Goal: Task Accomplishment & Management: Manage account settings

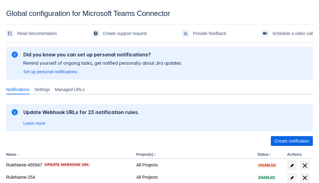
click at [291, 141] on span "Create notification" at bounding box center [291, 141] width 35 height 10
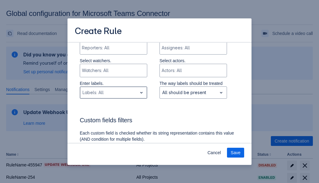
click at [113, 89] on div "Scrollable content" at bounding box center [108, 92] width 52 height 7
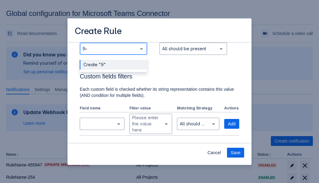
type input "945871_label"
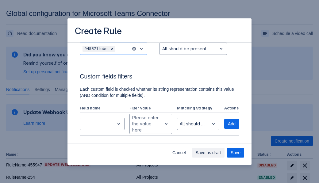
scroll to position [413, 0]
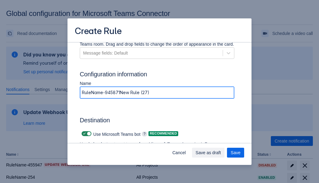
type input "RuleName-945871New Rule (27)"
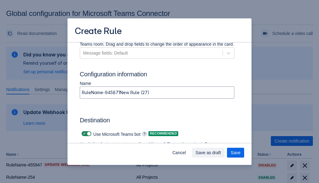
click at [83, 134] on span "Scrollable content" at bounding box center [84, 133] width 5 height 5
click at [83, 134] on input "Scrollable content" at bounding box center [84, 134] width 4 height 4
checkbox input "false"
type input "https://prod-74.westus.logic.azure.com:443/workflows/f11e74d8c9ca438c8769757d73…"
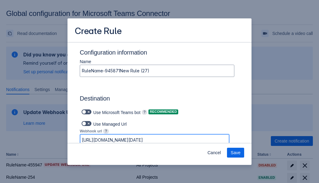
click at [235, 153] on span "Save" at bounding box center [235, 153] width 10 height 10
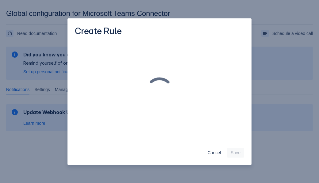
scroll to position [0, 0]
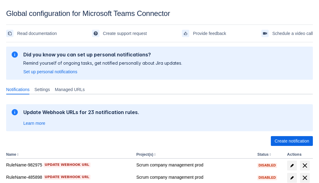
scroll to position [149, 0]
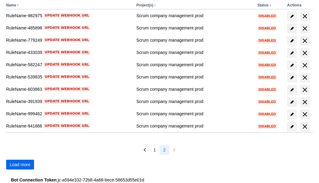
click at [20, 165] on span "Load more" at bounding box center [20, 165] width 21 height 10
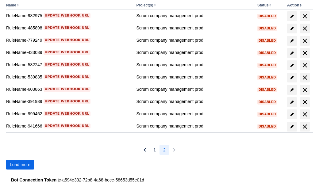
click at [20, 165] on span "Load more" at bounding box center [20, 165] width 21 height 10
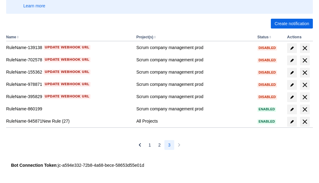
click at [304, 122] on span "delete" at bounding box center [304, 121] width 7 height 7
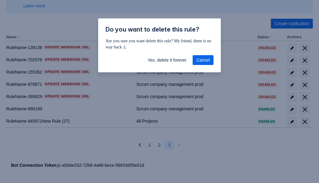
click at [167, 60] on span "Yes, delete it forever" at bounding box center [166, 60] width 39 height 10
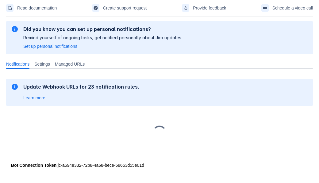
scroll to position [25, 0]
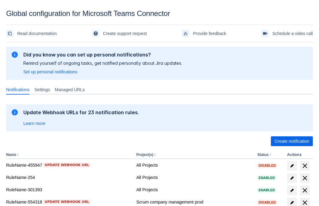
click at [291, 141] on span "Create notification" at bounding box center [291, 141] width 35 height 10
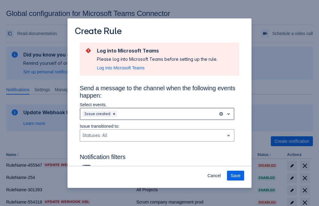
click at [157, 114] on div "Scrollable content" at bounding box center [166, 113] width 97 height 7
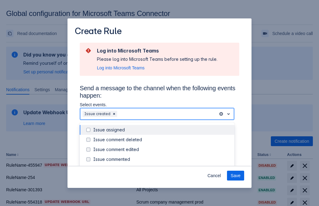
scroll to position [66, 0]
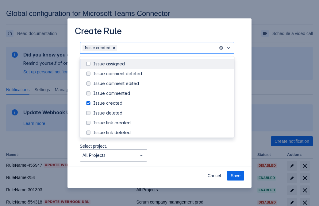
click at [162, 104] on div "Issue created" at bounding box center [161, 103] width 137 height 6
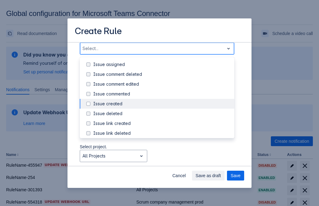
click at [162, 159] on div "Issue updated" at bounding box center [161, 162] width 137 height 6
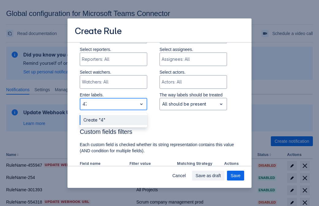
type input "479800_label"
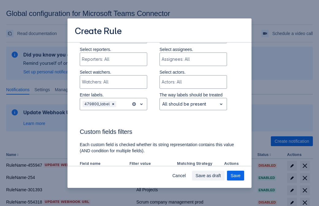
scroll to position [401, 0]
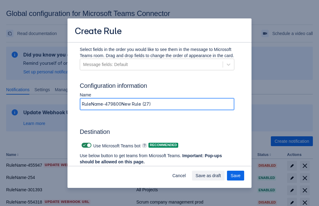
type input "RuleName-479800New Rule (27)"
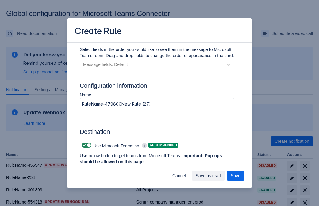
click at [83, 145] on span "Scrollable content" at bounding box center [84, 145] width 5 height 5
click at [83, 145] on input "Scrollable content" at bounding box center [84, 145] width 4 height 4
checkbox input "false"
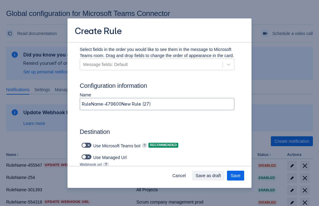
type input "https://prod-34.westus.logic.azure.com:443/workflows/b225ecea21af403f967199aab2…"
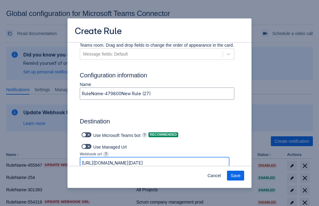
click at [235, 175] on span "Save" at bounding box center [235, 175] width 10 height 10
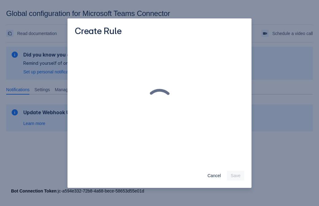
scroll to position [0, 0]
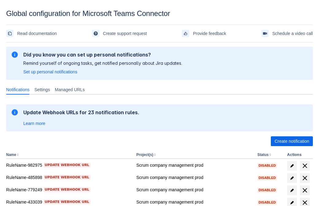
scroll to position [127, 0]
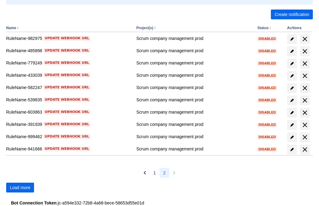
click at [20, 187] on span "Load more" at bounding box center [20, 187] width 21 height 10
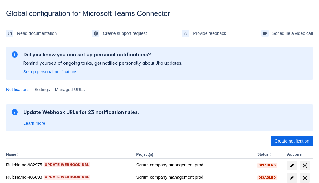
scroll to position [149, 0]
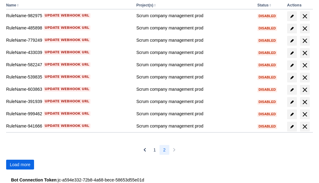
click at [20, 165] on span "Load more" at bounding box center [20, 165] width 21 height 10
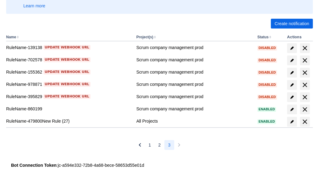
click at [304, 122] on span "delete" at bounding box center [304, 121] width 7 height 7
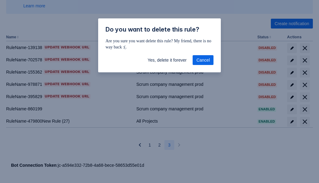
click at [167, 60] on span "Yes, delete it forever" at bounding box center [166, 60] width 39 height 10
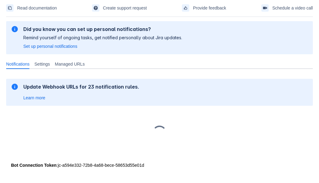
scroll to position [25, 0]
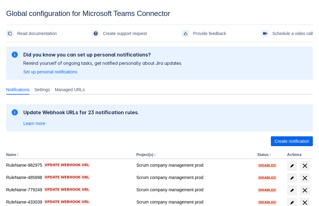
scroll to position [127, 0]
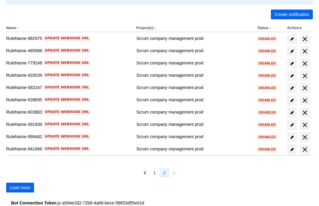
click at [20, 187] on span "Load more" at bounding box center [20, 187] width 21 height 10
